Goal: Information Seeking & Learning: Learn about a topic

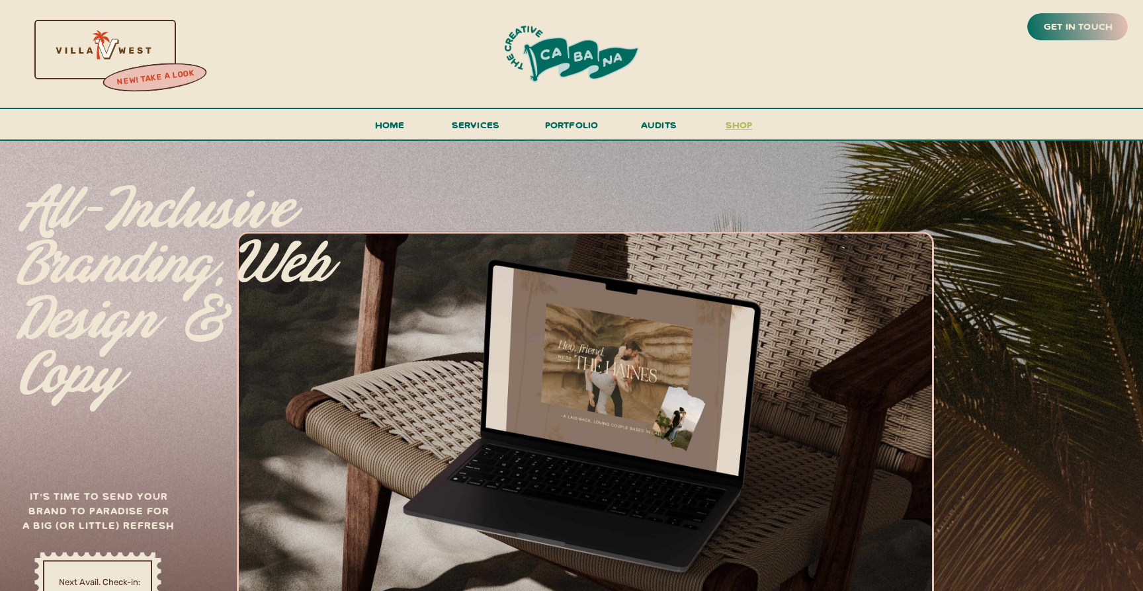
click at [740, 124] on h3 "shop" at bounding box center [738, 127] width 63 height 23
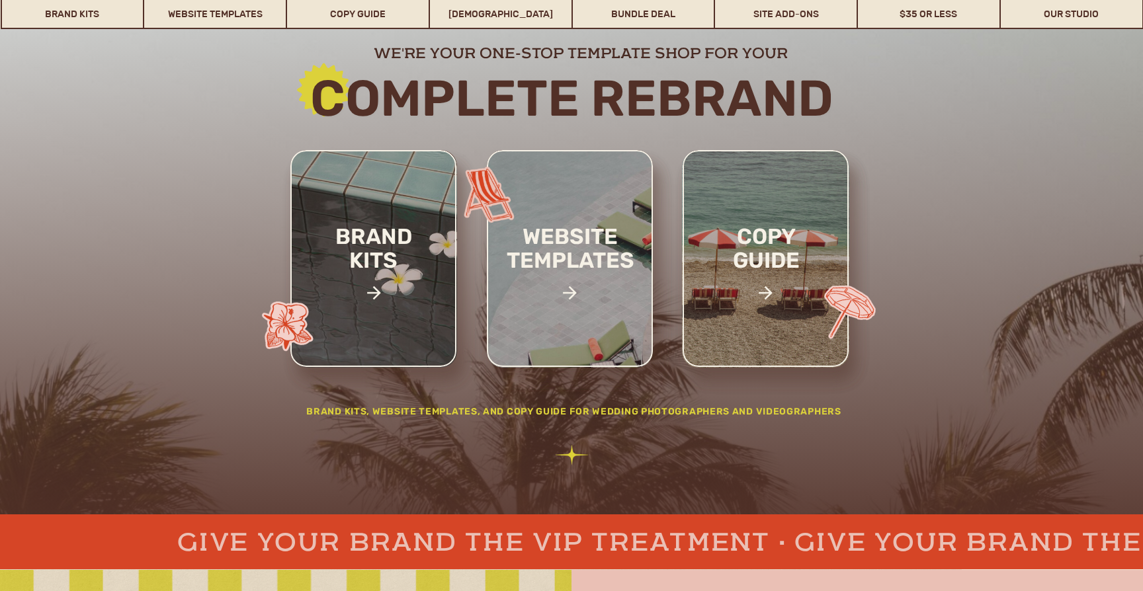
scroll to position [157, 0]
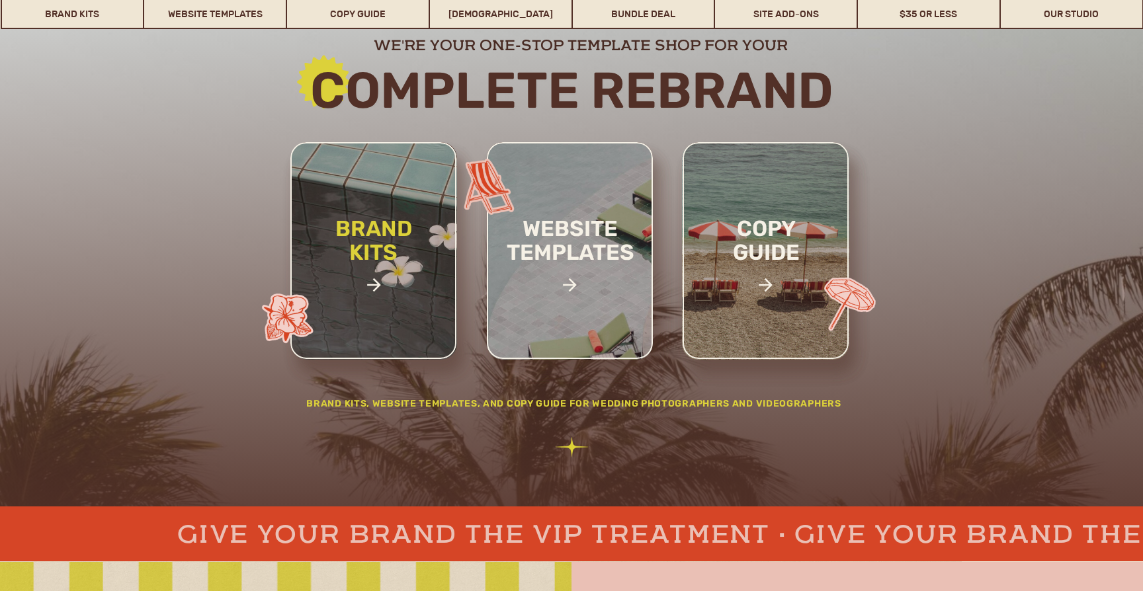
click at [372, 292] on h2 "brand kits" at bounding box center [373, 263] width 112 height 92
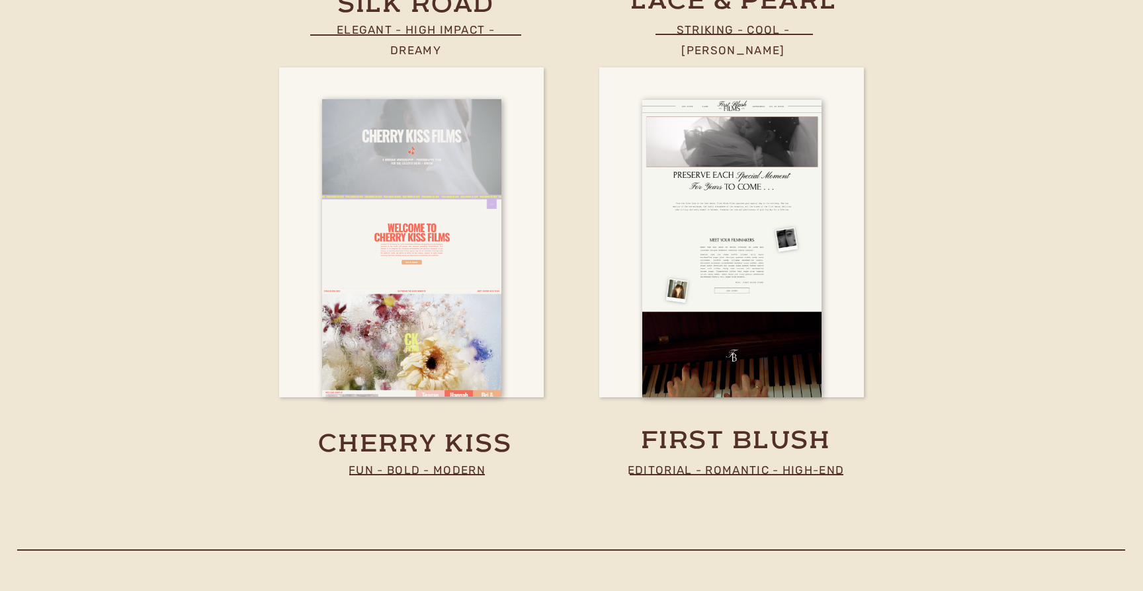
scroll to position [5642, 0]
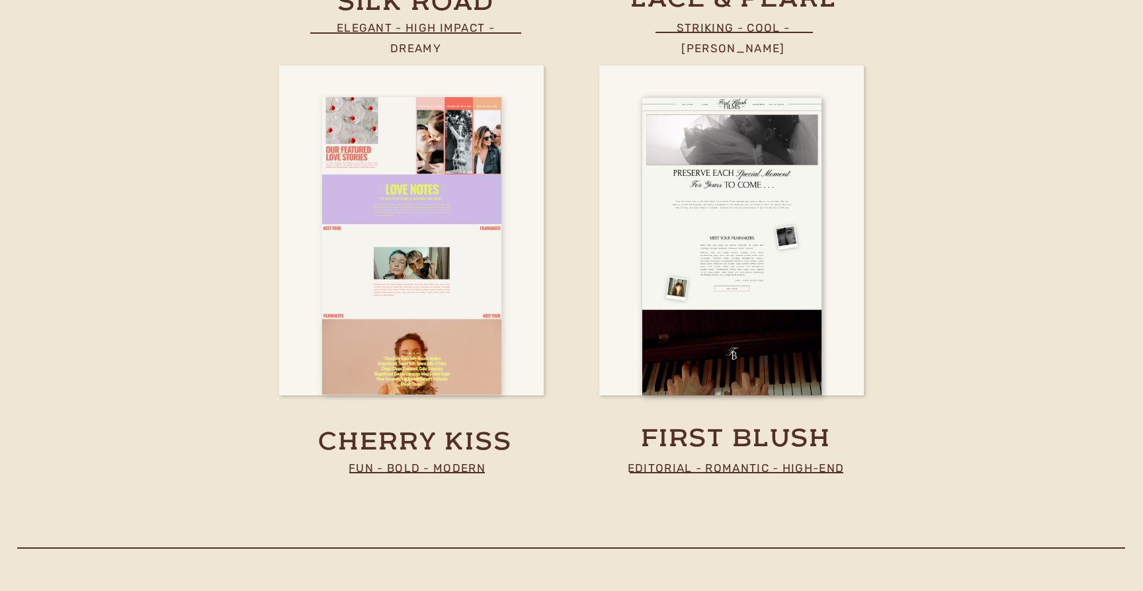
click at [395, 358] on div at bounding box center [411, 246] width 179 height 298
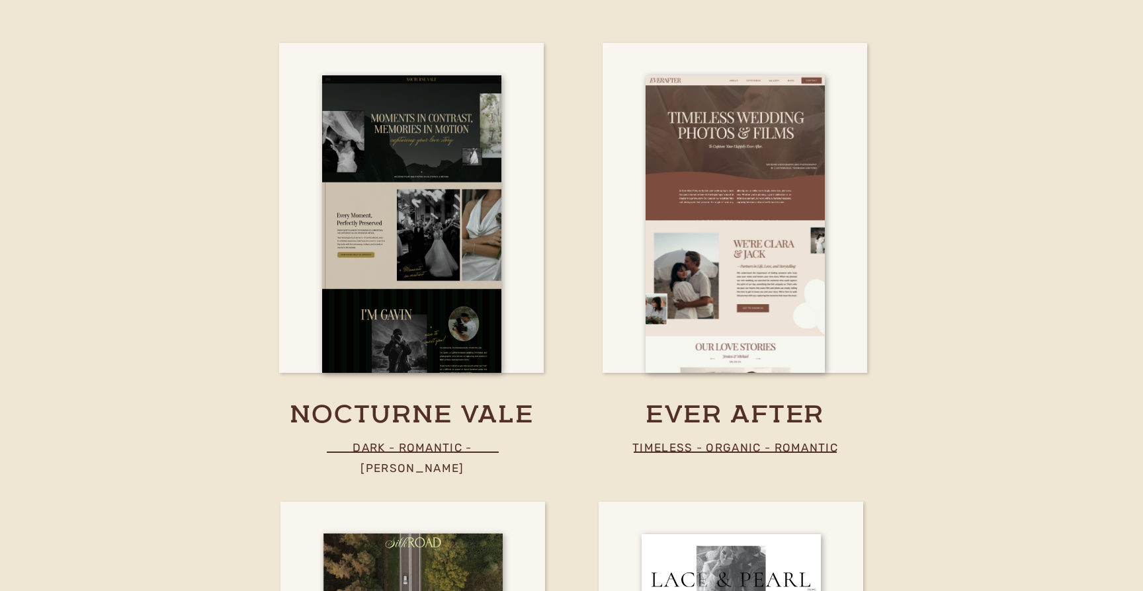
scroll to position [4767, 0]
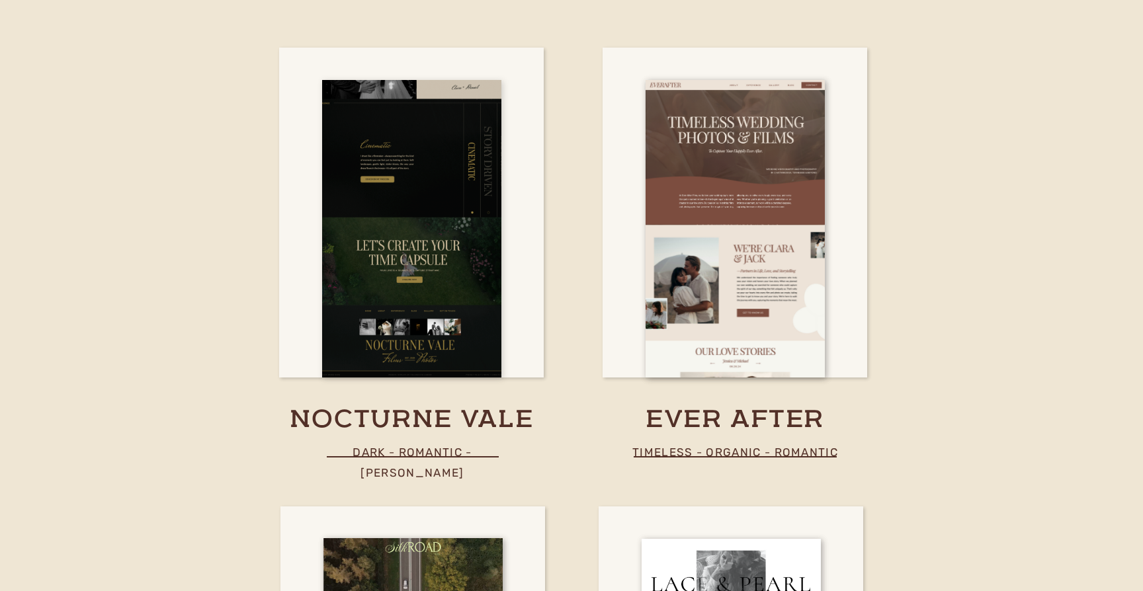
click at [341, 290] on div at bounding box center [411, 229] width 179 height 298
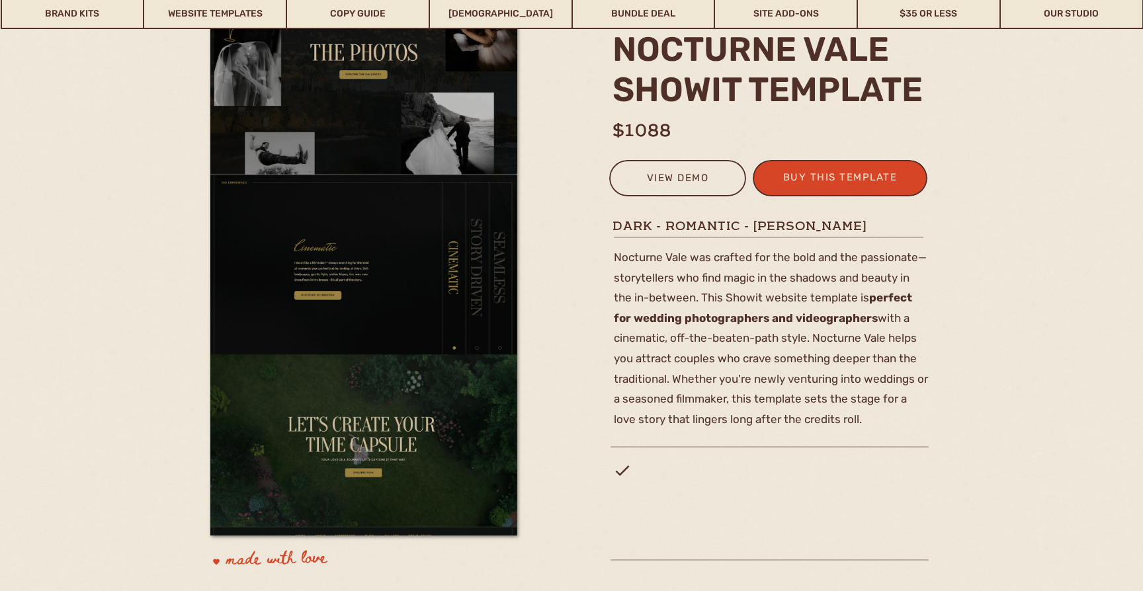
scroll to position [145, 0]
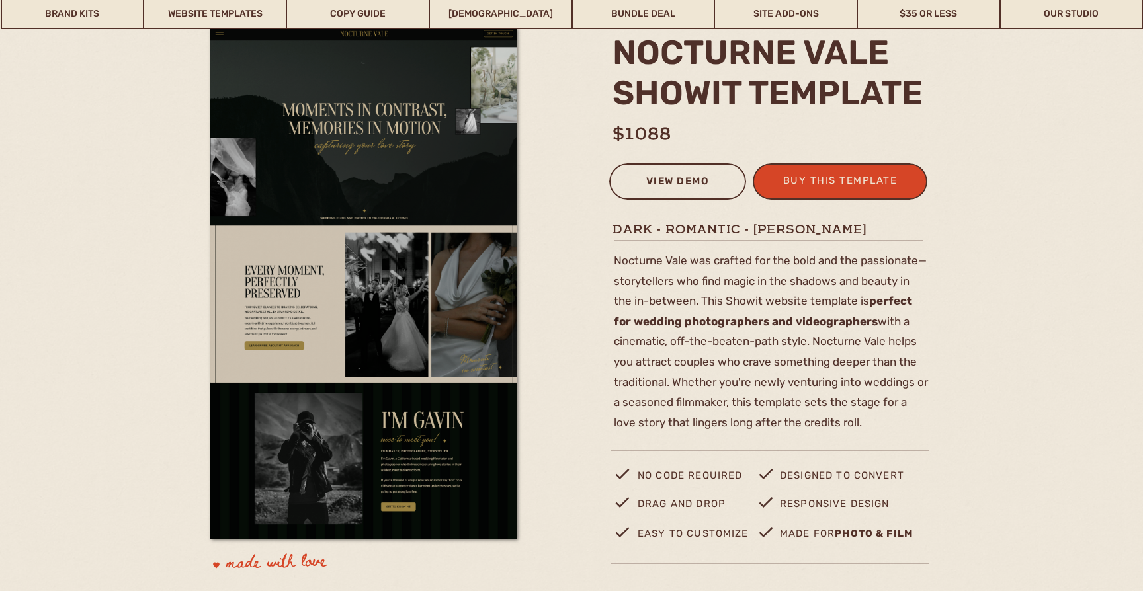
click at [674, 186] on div "view demo" at bounding box center [678, 184] width 120 height 22
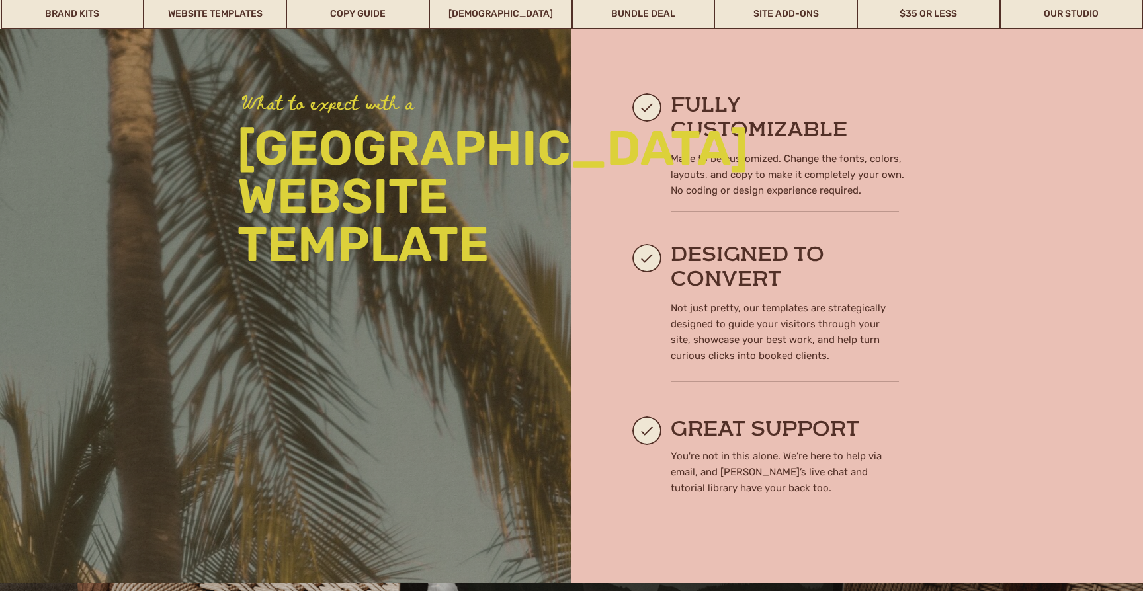
scroll to position [1121, 0]
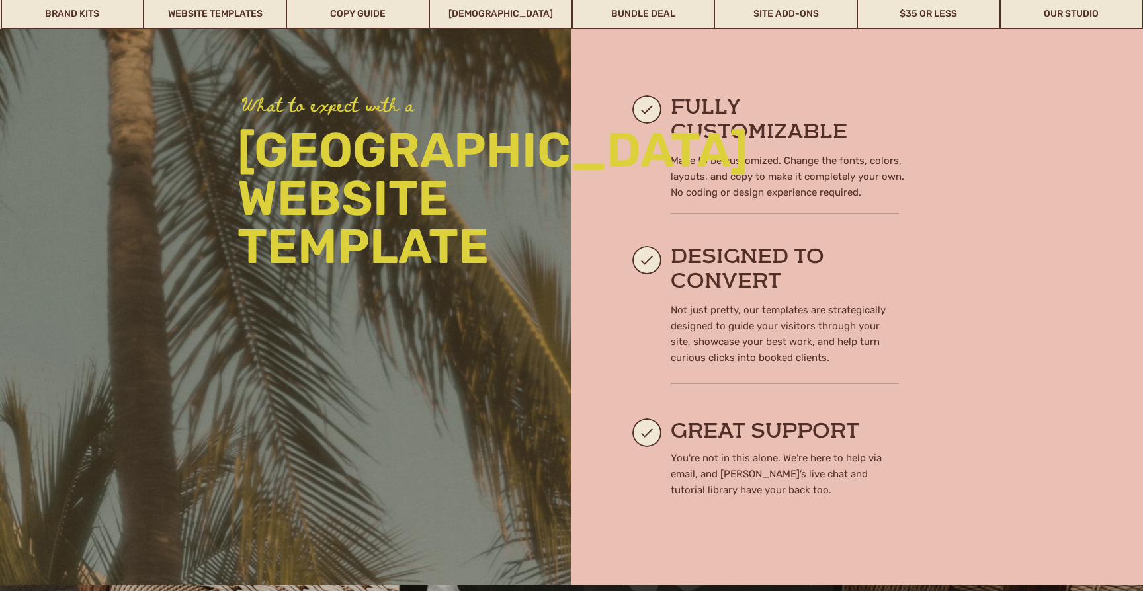
click at [355, 126] on p "villa west website template" at bounding box center [388, 202] width 303 height 153
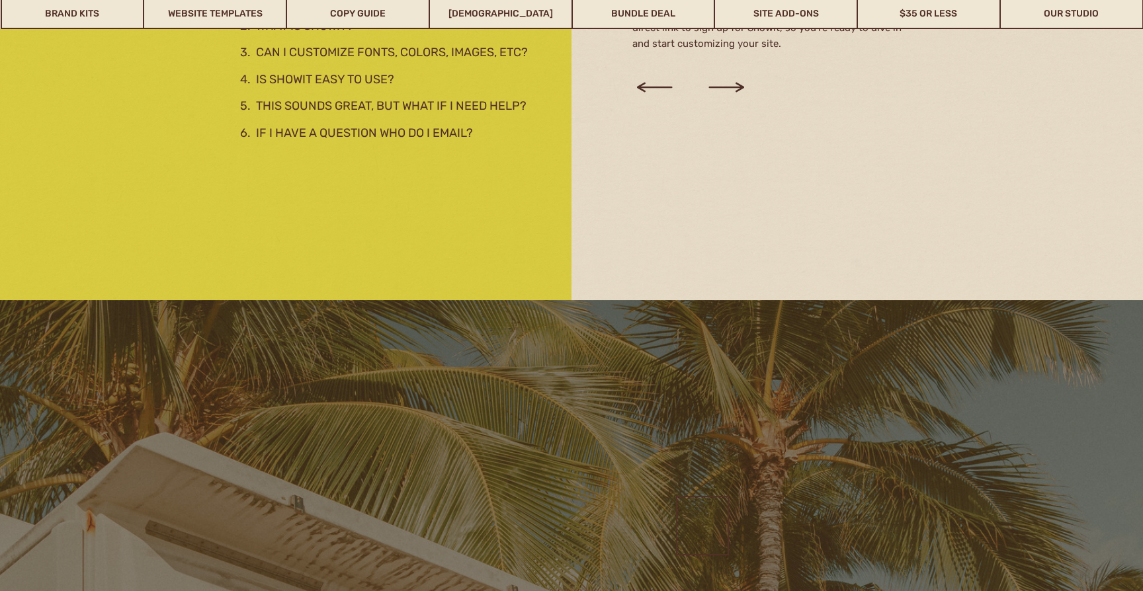
scroll to position [2624, 0]
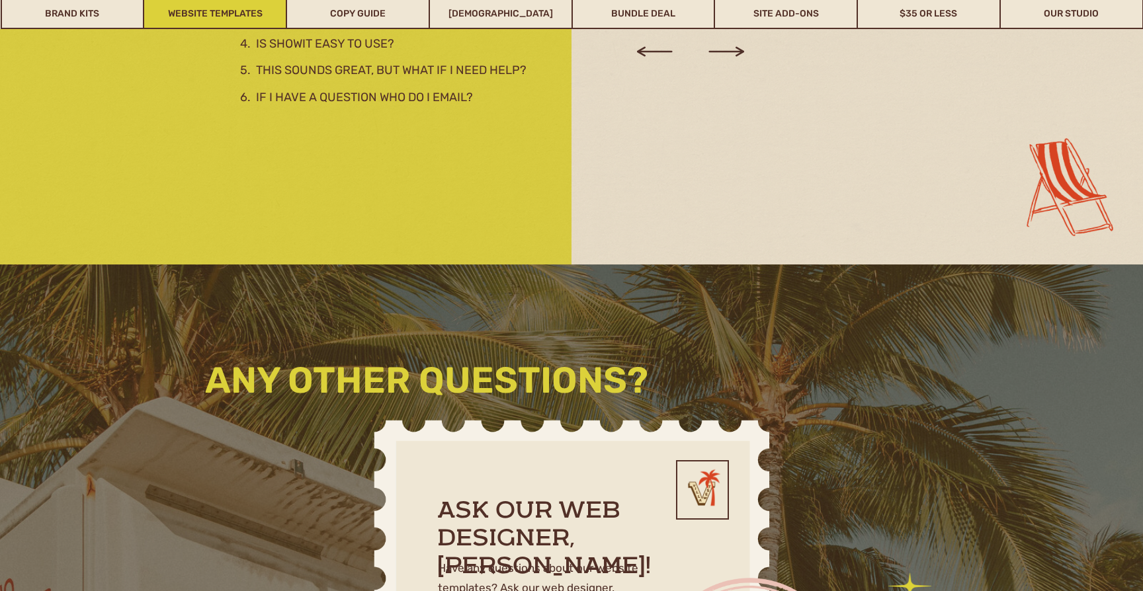
click at [186, 13] on link "Website Templates" at bounding box center [215, 14] width 142 height 30
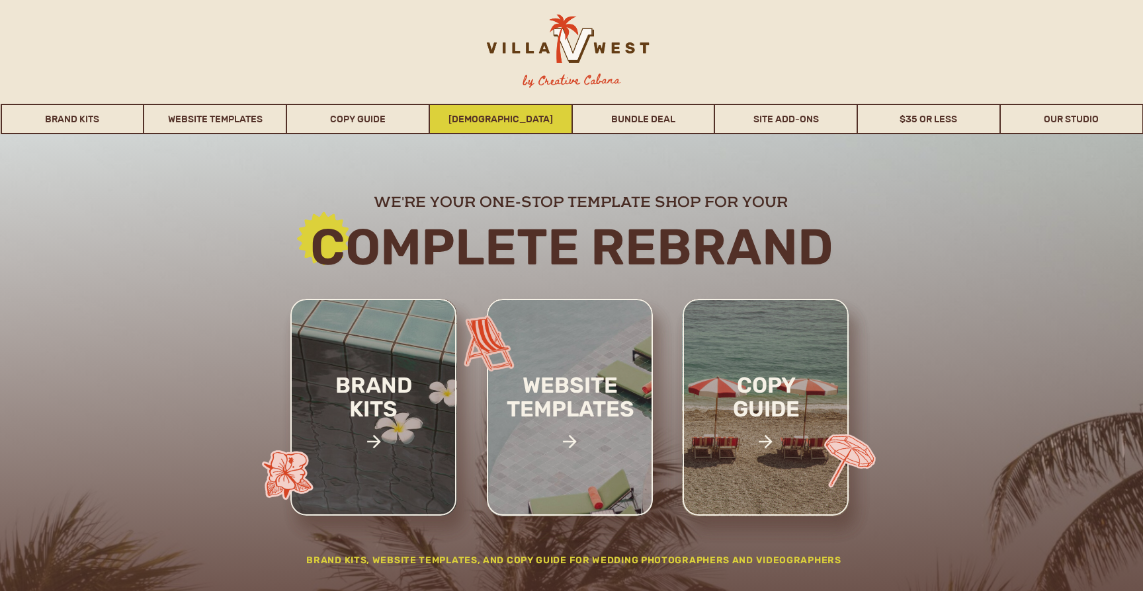
click at [473, 121] on link "[DEMOGRAPHIC_DATA]" at bounding box center [501, 119] width 142 height 30
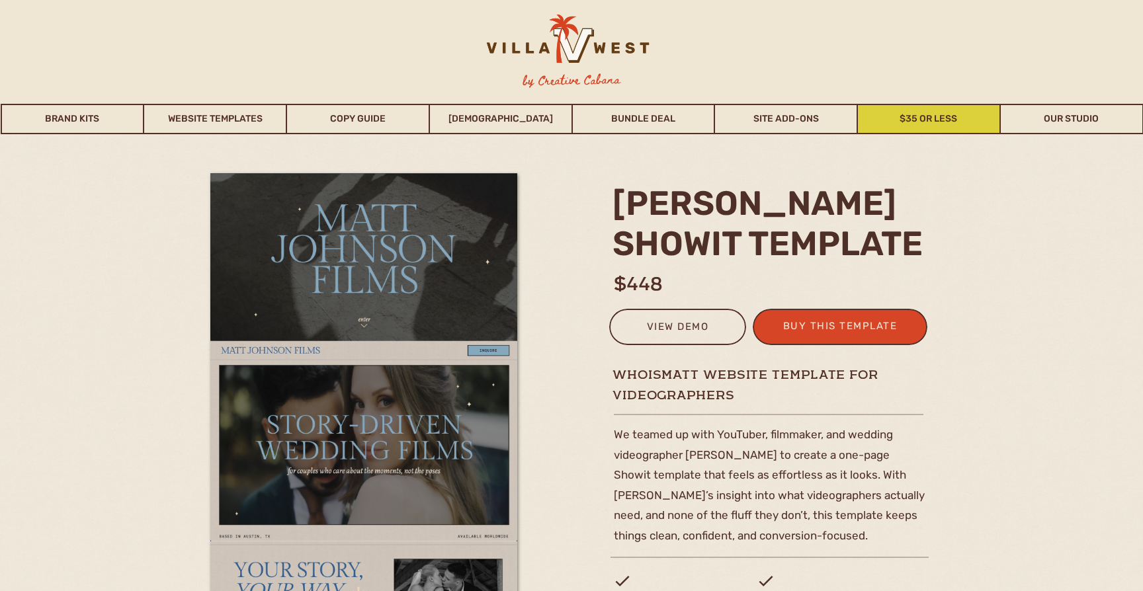
click at [937, 125] on link "$35 or Less" at bounding box center [929, 119] width 142 height 30
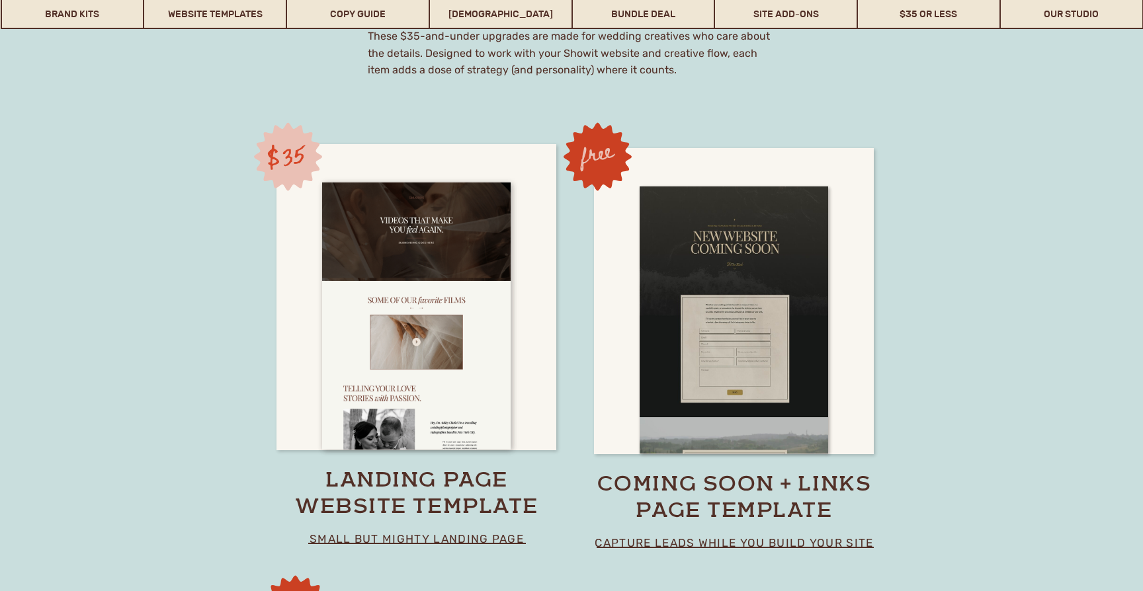
scroll to position [9120, 0]
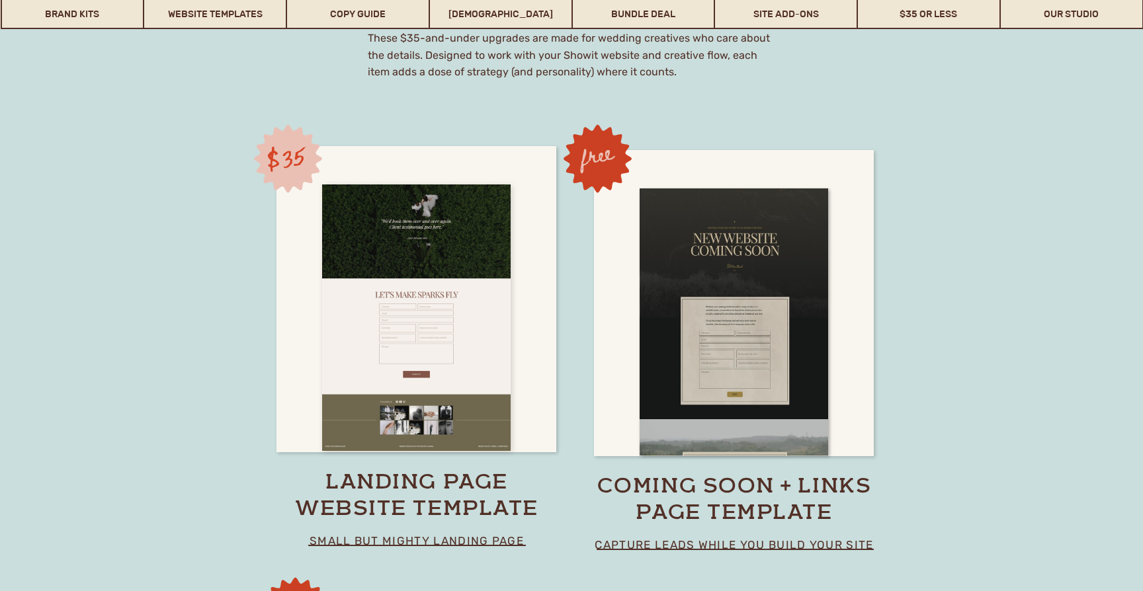
click at [405, 411] on div at bounding box center [416, 317] width 188 height 267
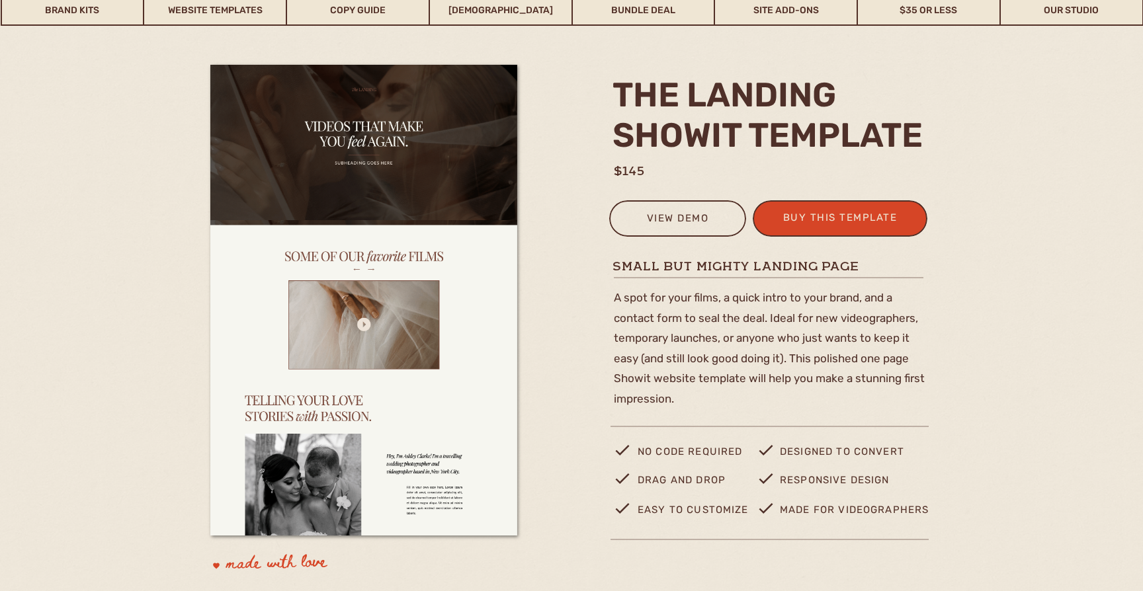
scroll to position [89, 0]
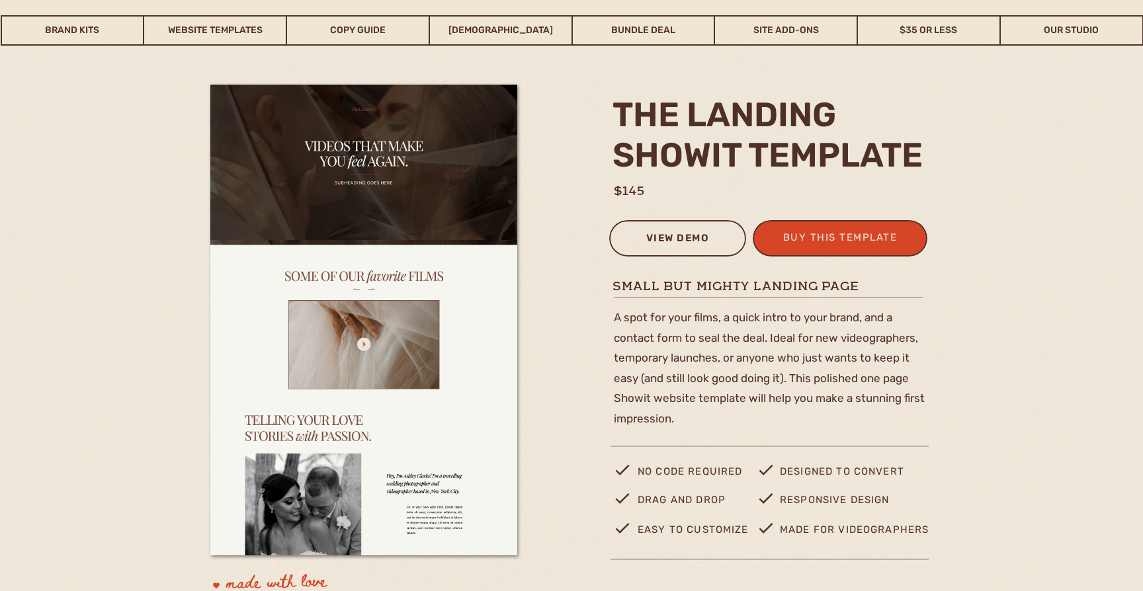
click at [658, 231] on div "view demo" at bounding box center [678, 240] width 120 height 22
